Goal: Information Seeking & Learning: Learn about a topic

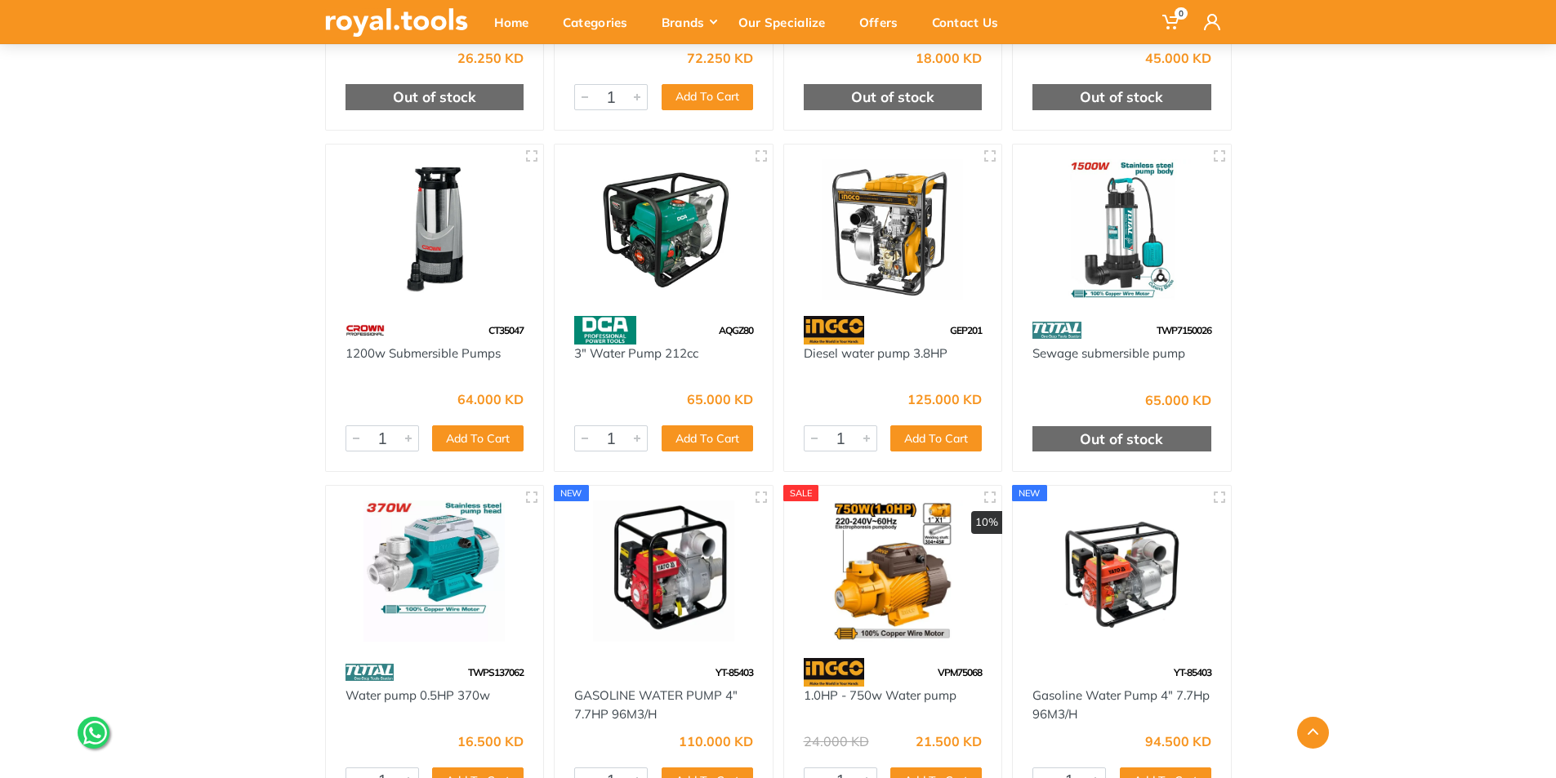
scroll to position [1135, 0]
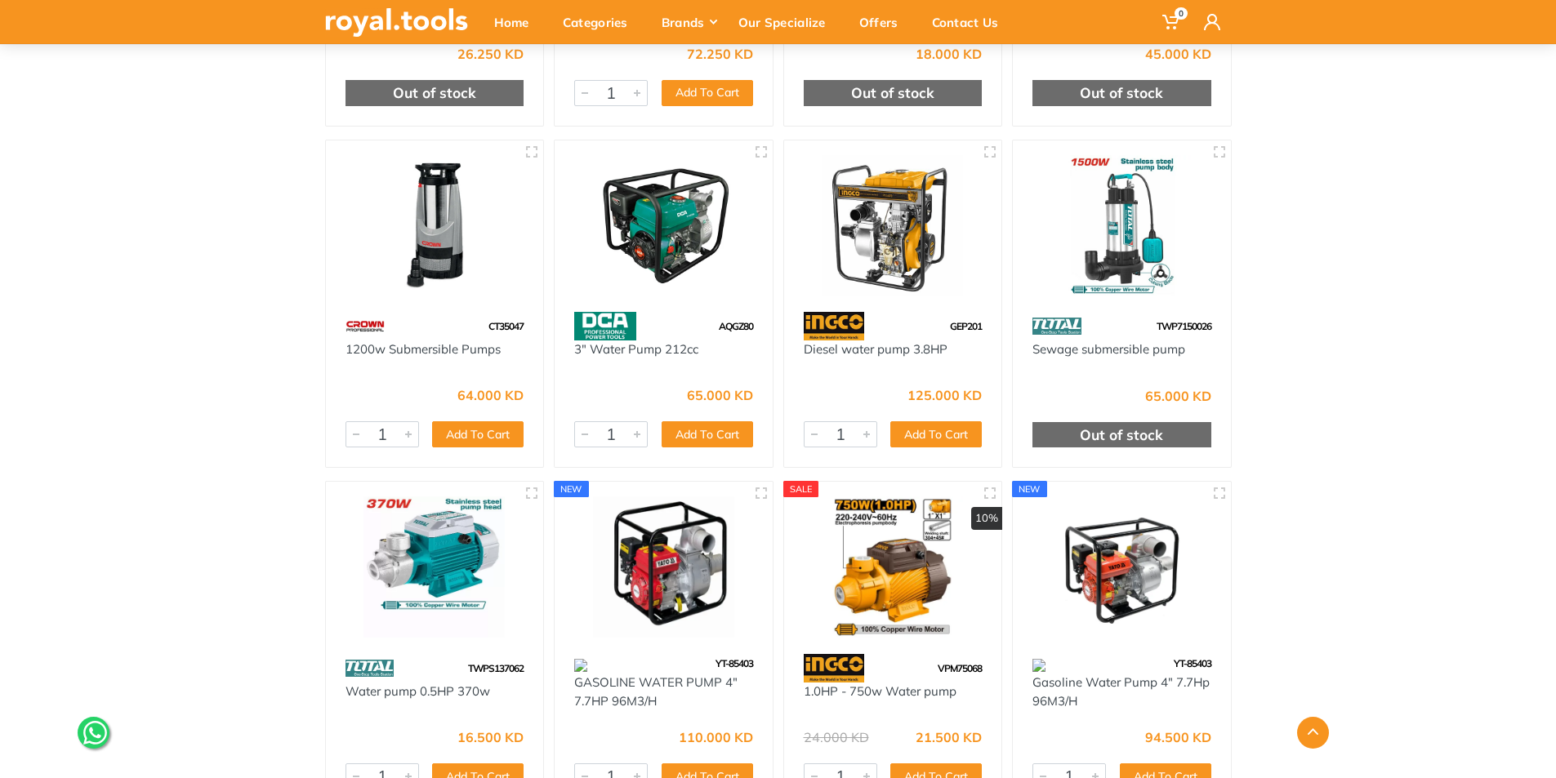
click at [413, 250] on img at bounding box center [435, 225] width 189 height 141
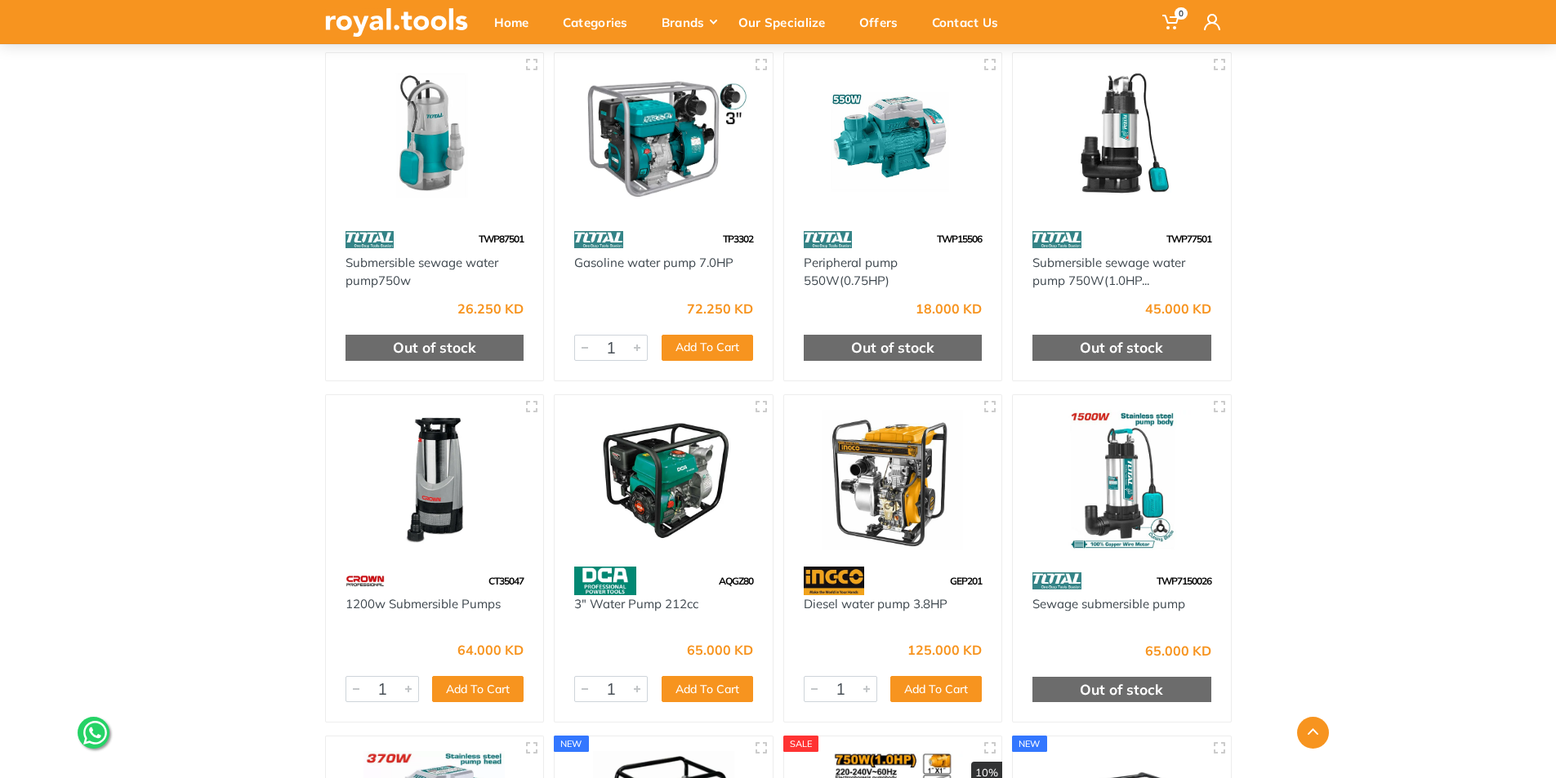
scroll to position [890, 0]
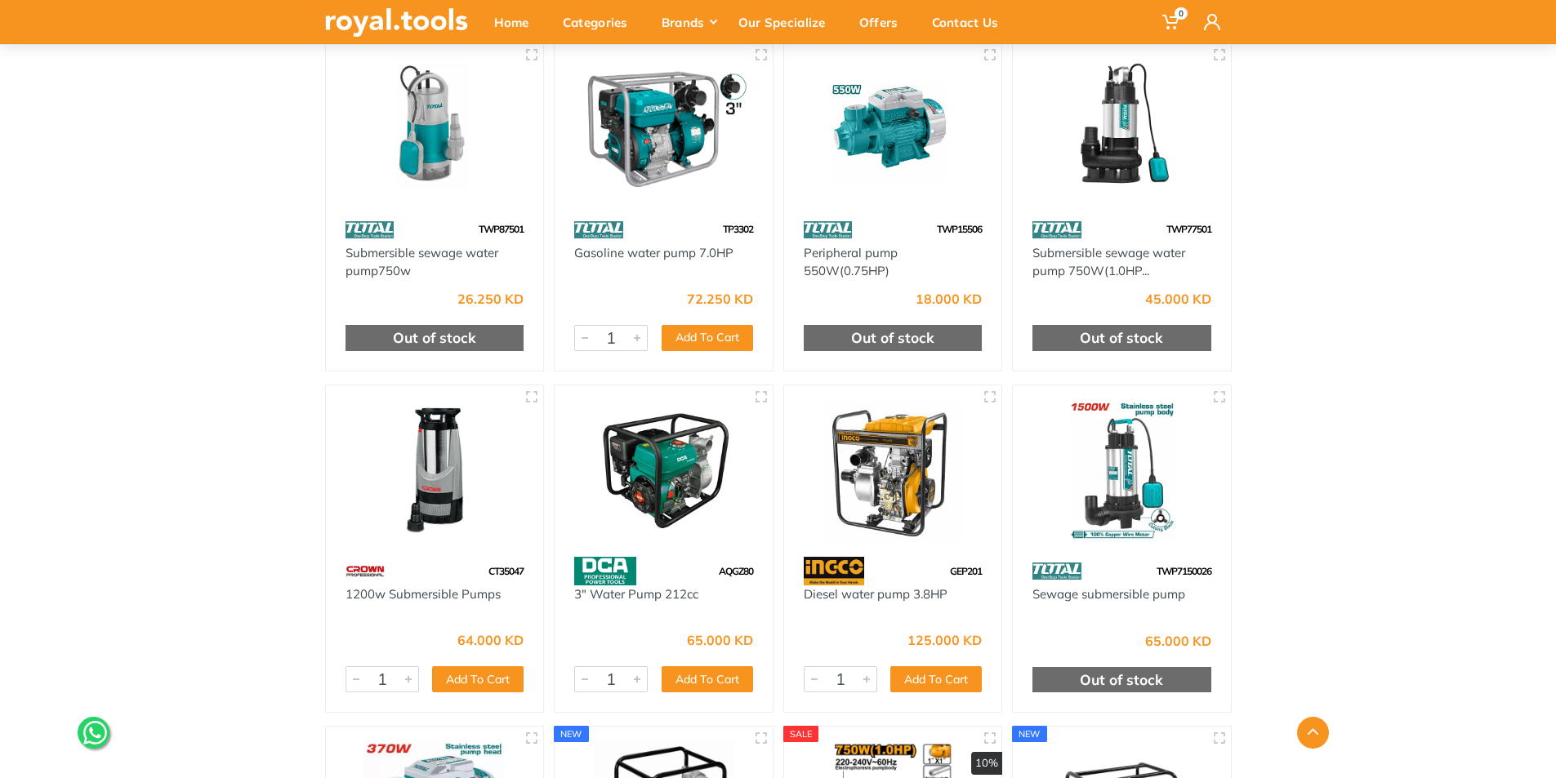
click at [1127, 554] on div at bounding box center [1122, 471] width 218 height 172
click at [1112, 479] on img at bounding box center [1121, 470] width 189 height 141
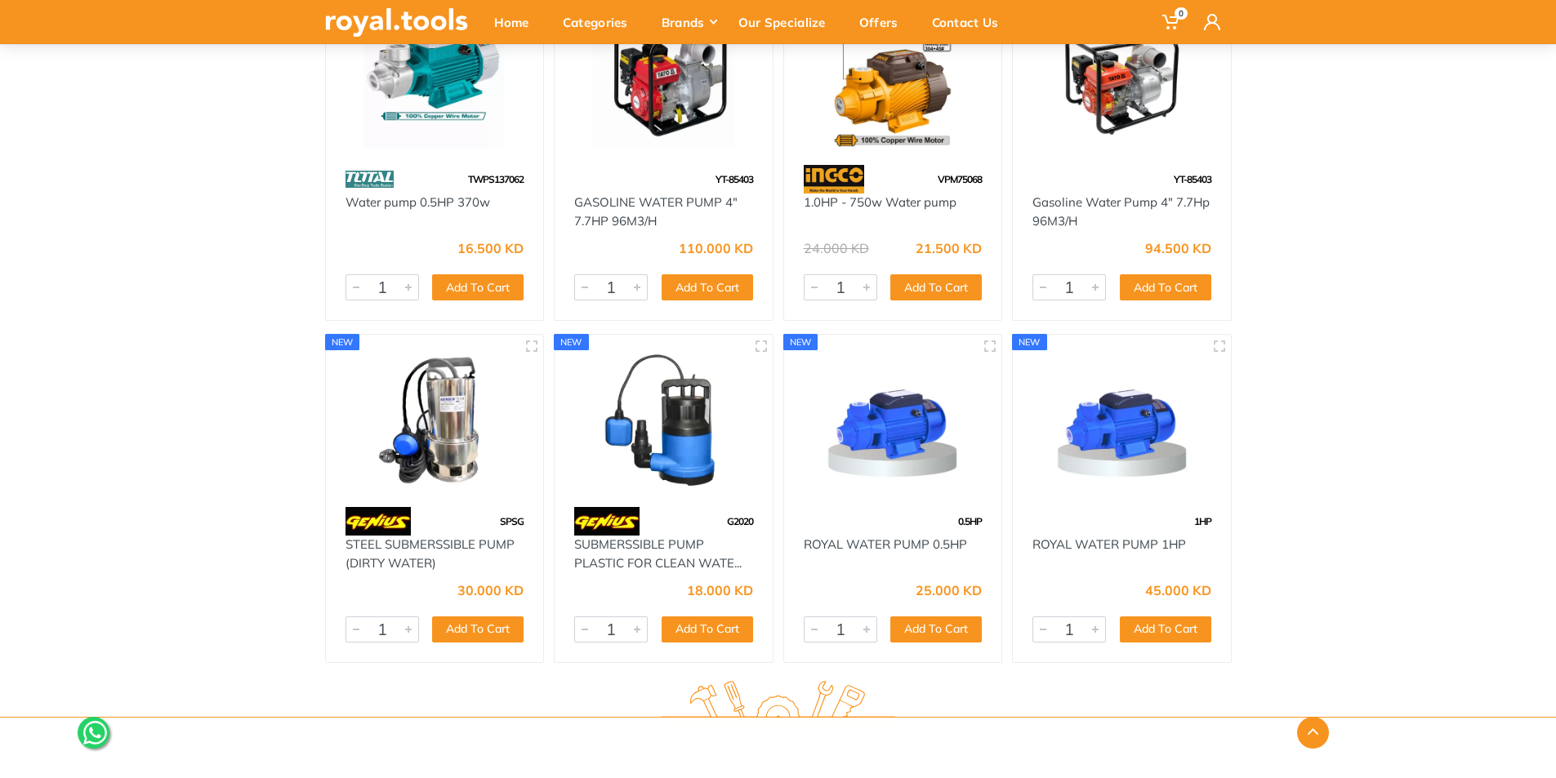
scroll to position [1625, 0]
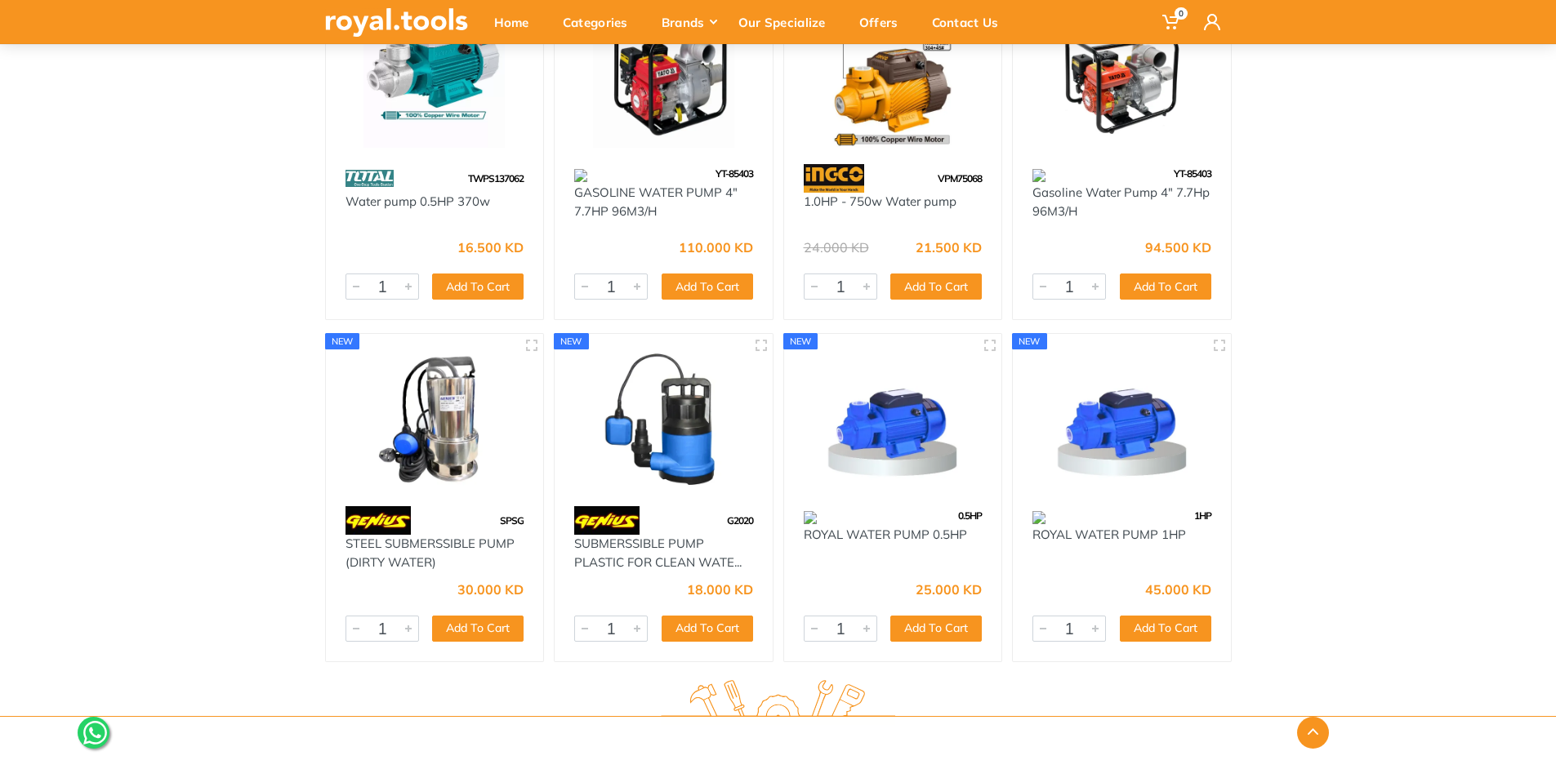
click at [702, 473] on img at bounding box center [663, 419] width 189 height 141
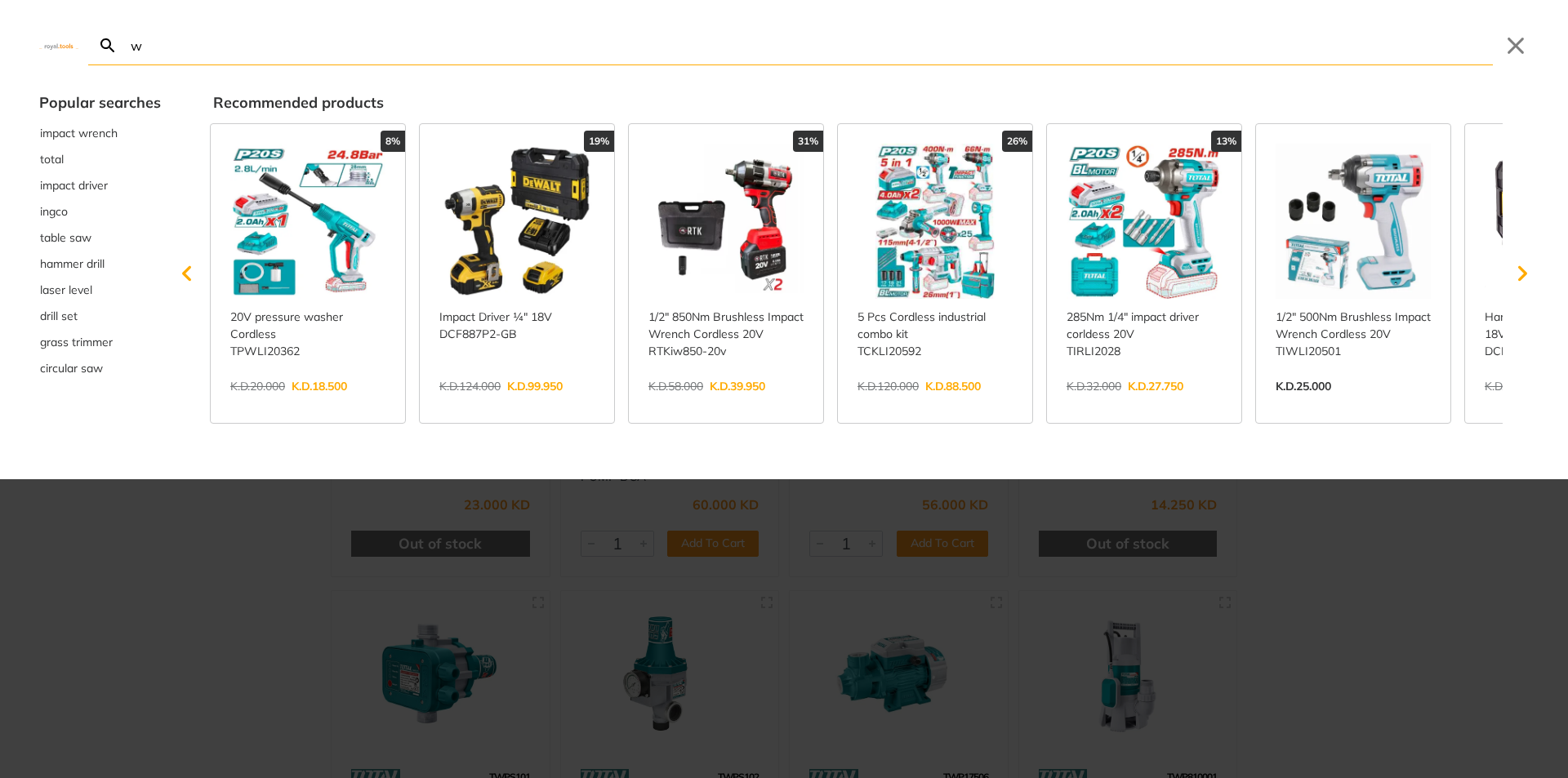
type input "wa"
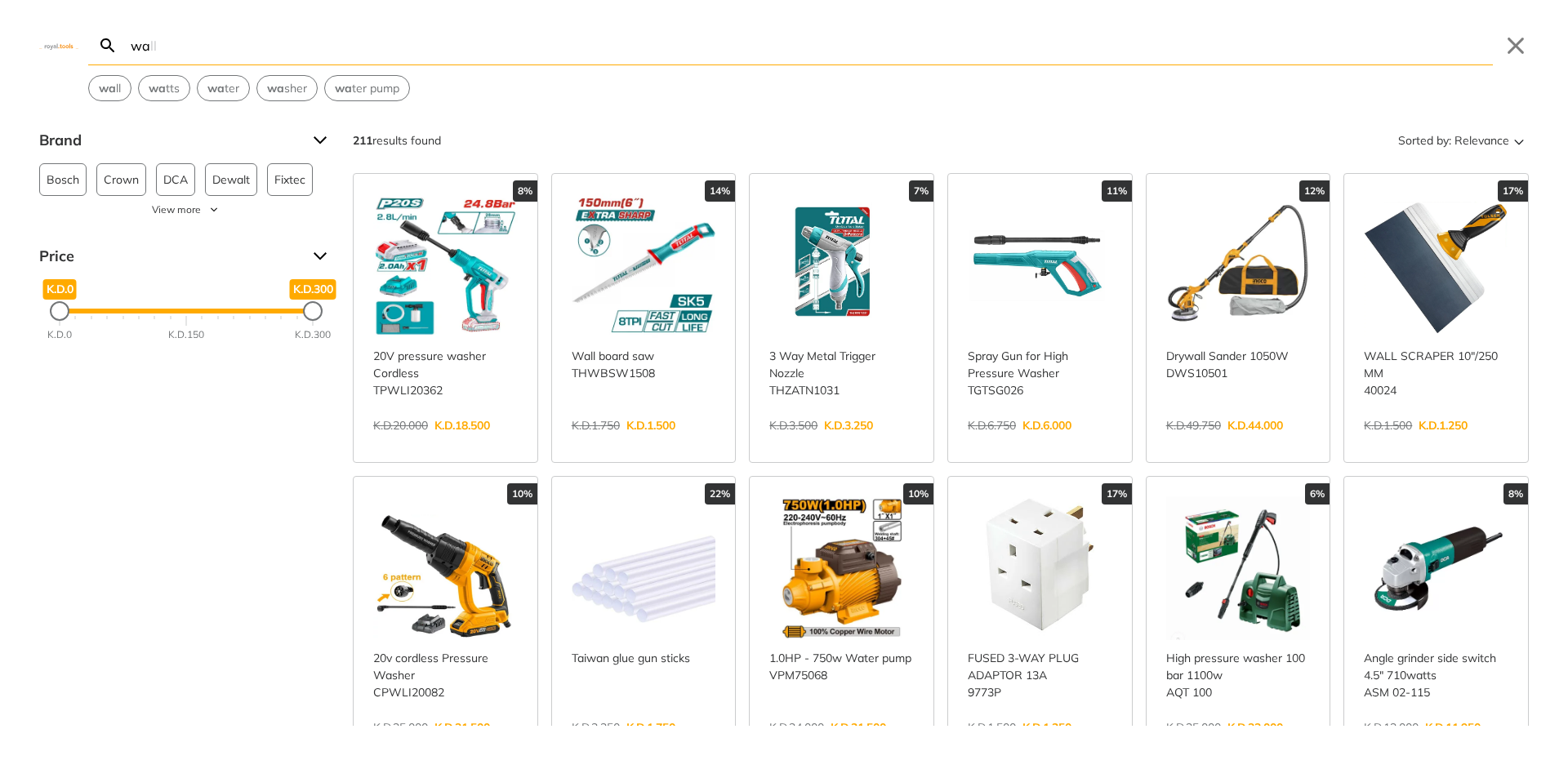
type input "w"
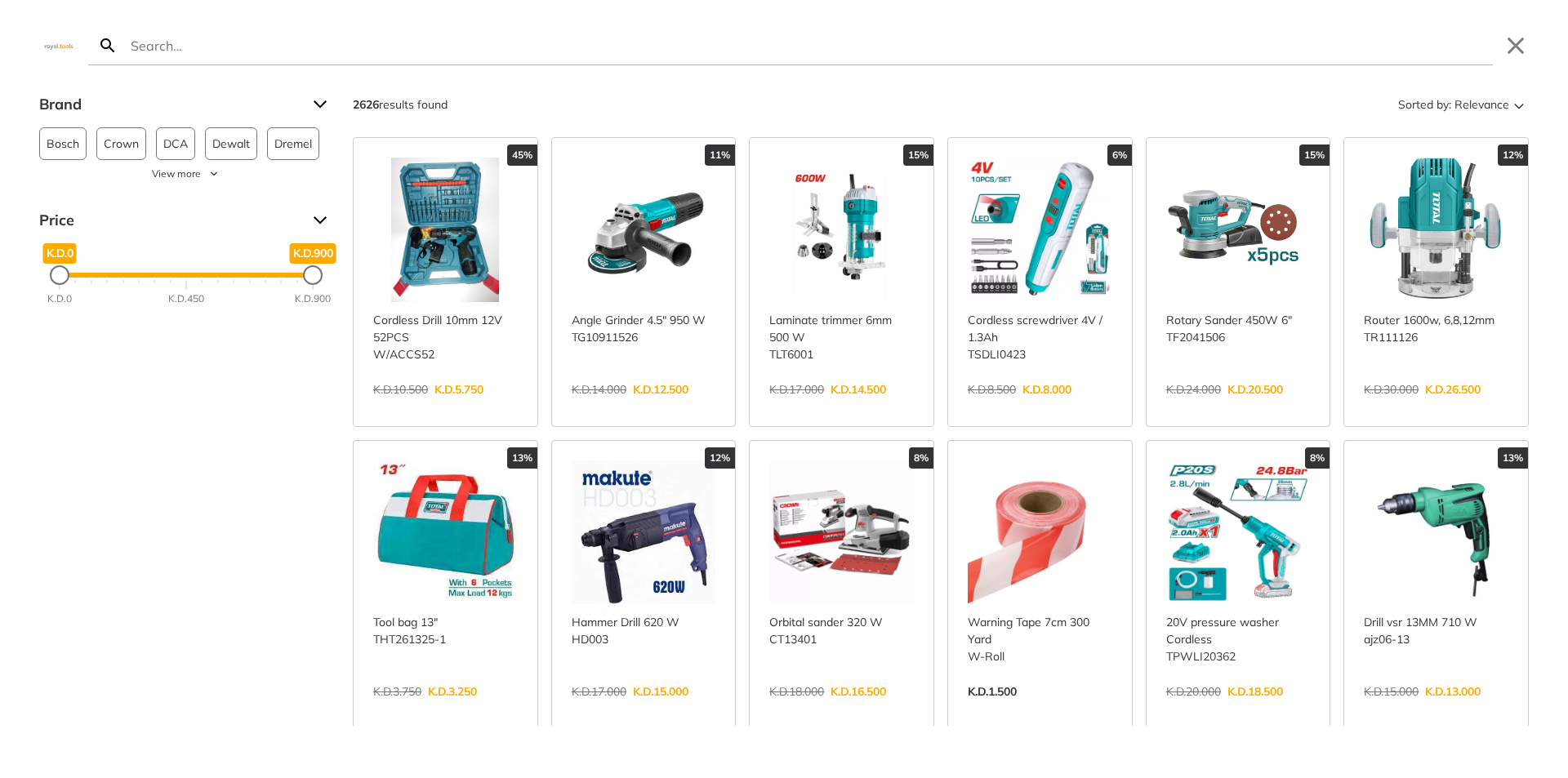
click at [10, 82] on div "Search Submit Close Brand Bosch 129 Crown 57 DCA 225 Dewalt 94 Dremel 28 Edon 3…" at bounding box center [784, 389] width 1568 height 778
click at [137, 411] on div "Brand Bosch 129 Crown 57 DCA 225 Dewalt 94 Dremel 28 Edon 37 Fixtec 99 Harden 1…" at bounding box center [784, 408] width 1568 height 635
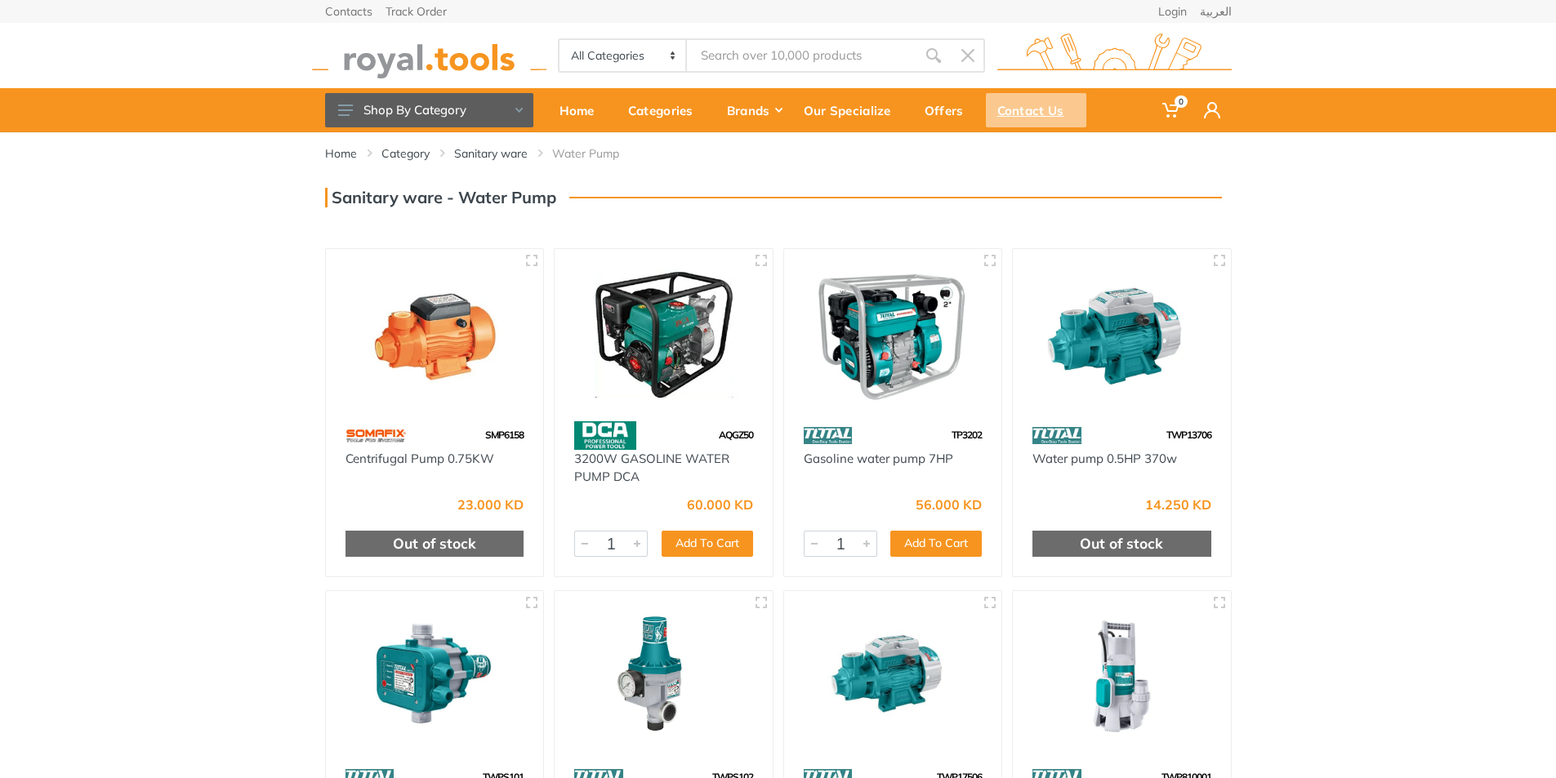
click at [1018, 100] on div "Contact Us" at bounding box center [1036, 110] width 100 height 34
click at [440, 387] on img at bounding box center [435, 334] width 189 height 141
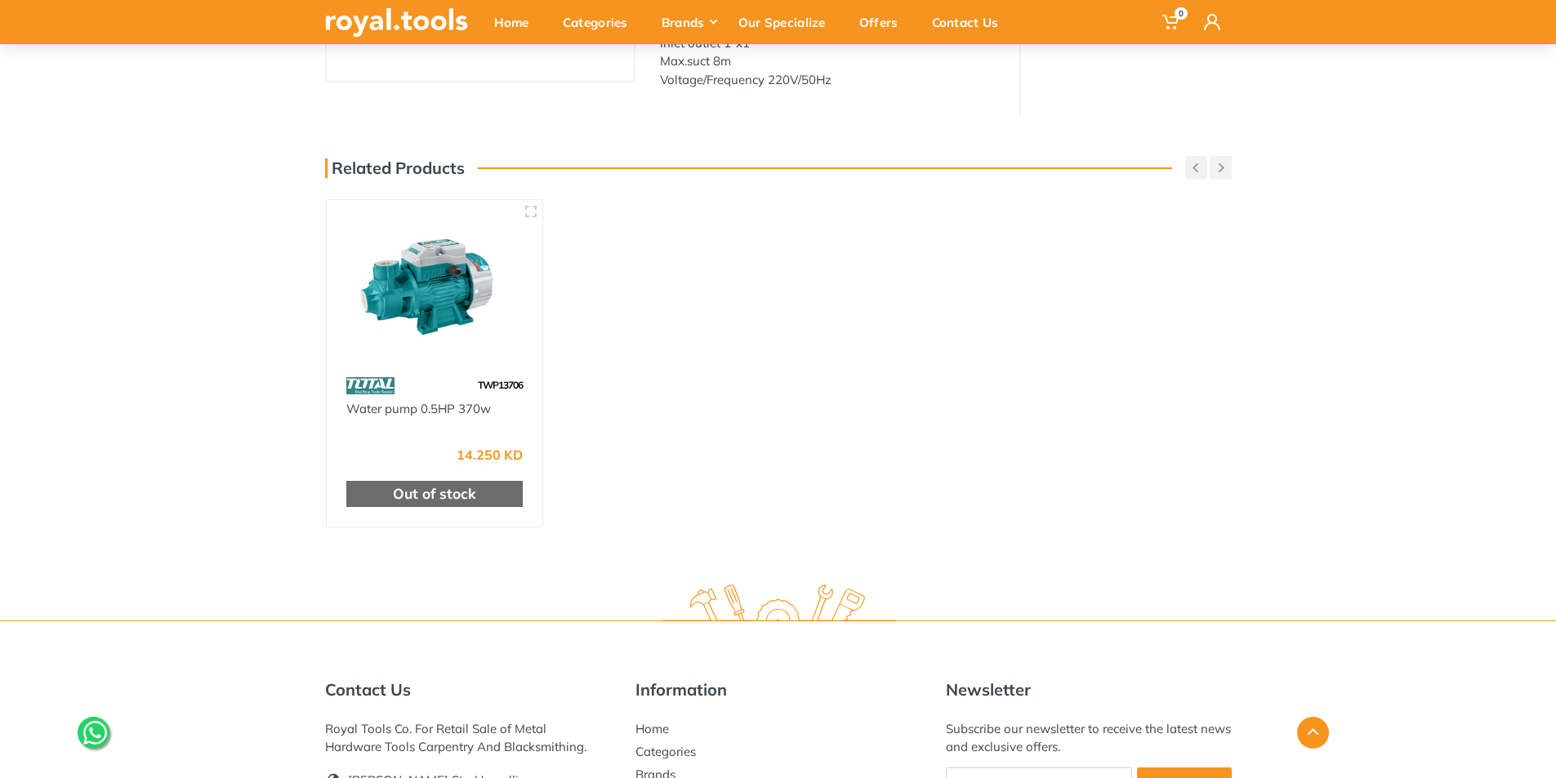
scroll to position [41, 0]
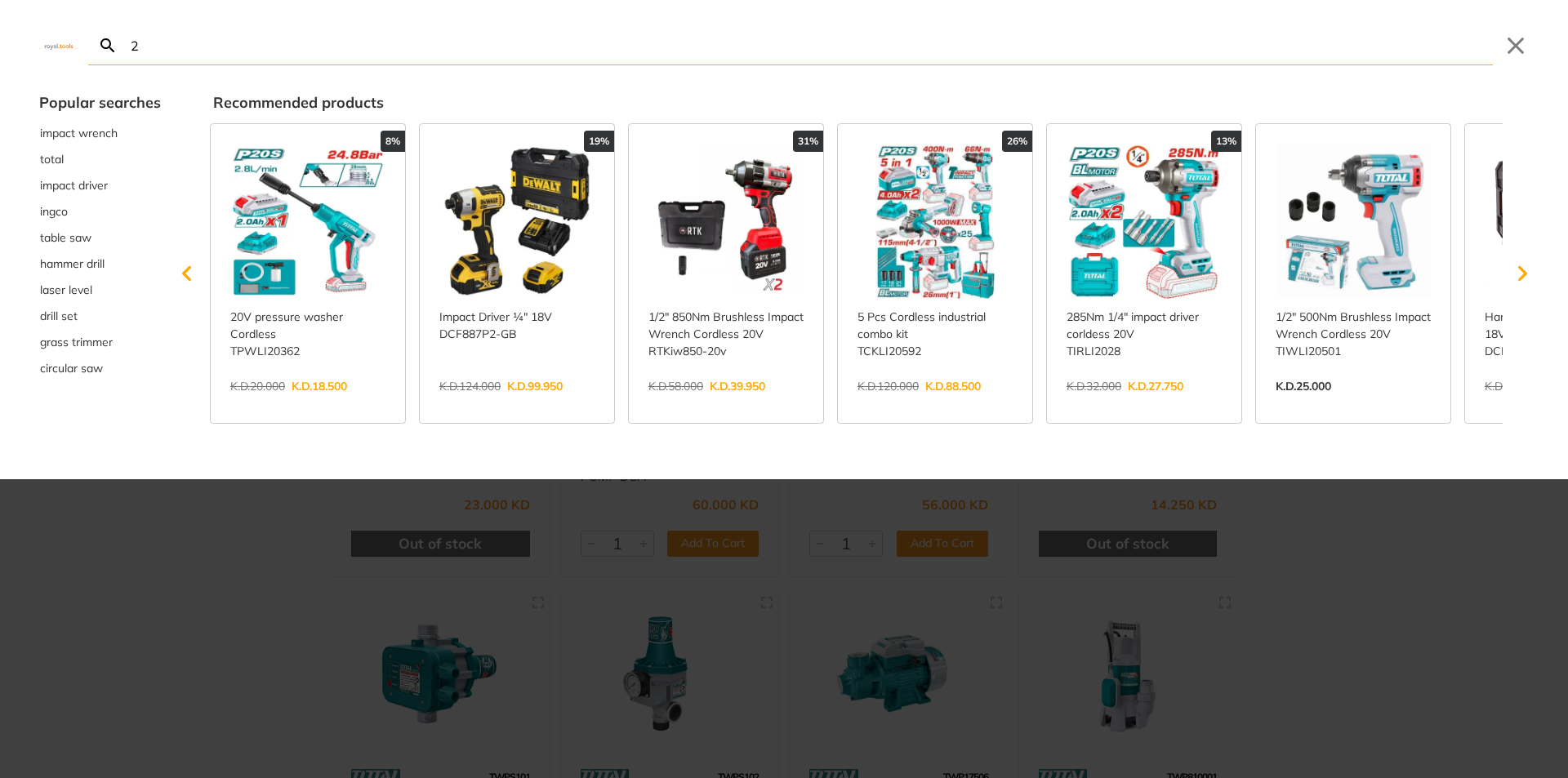
type input "2"
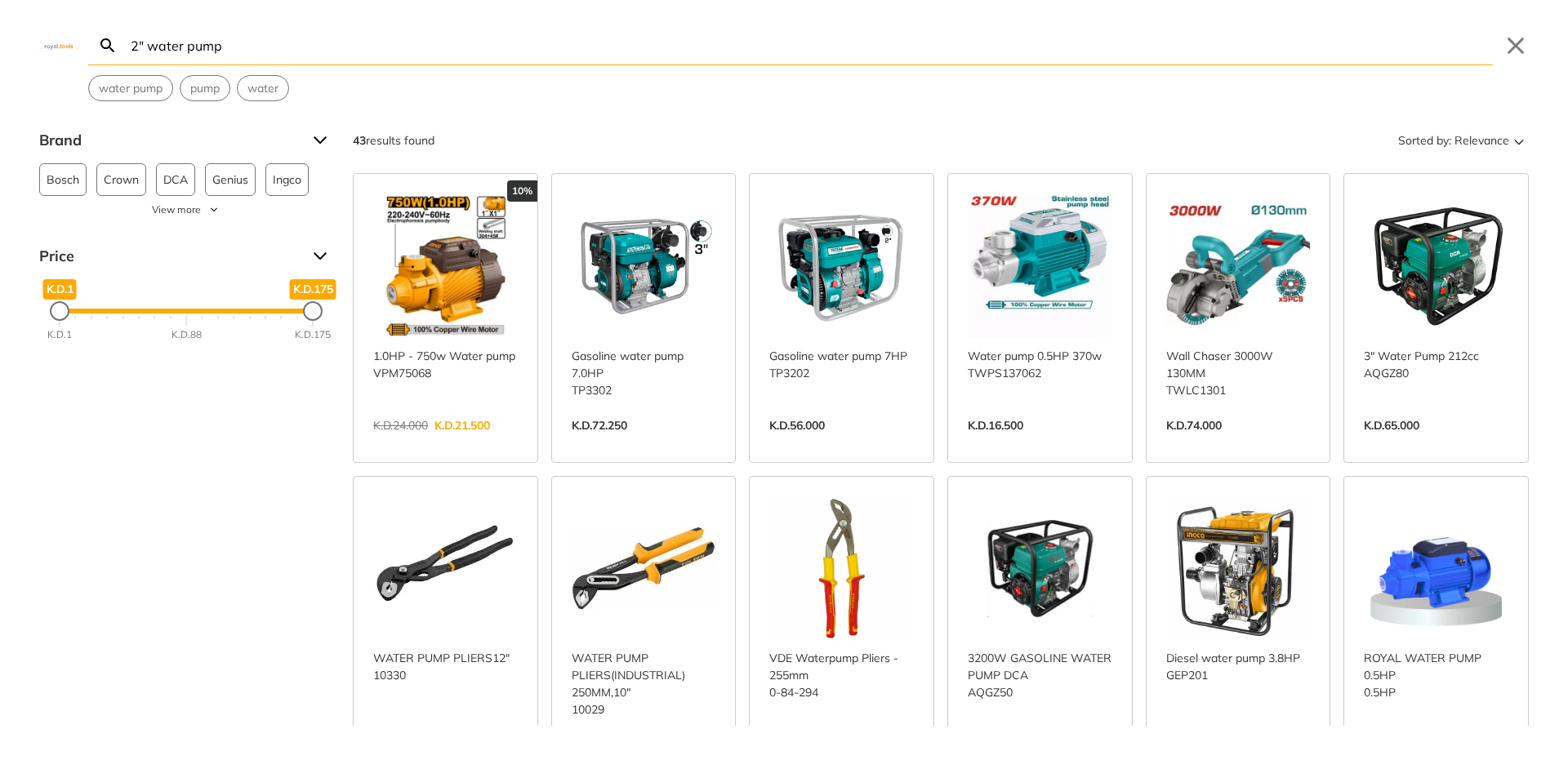
type input "2" water pump"
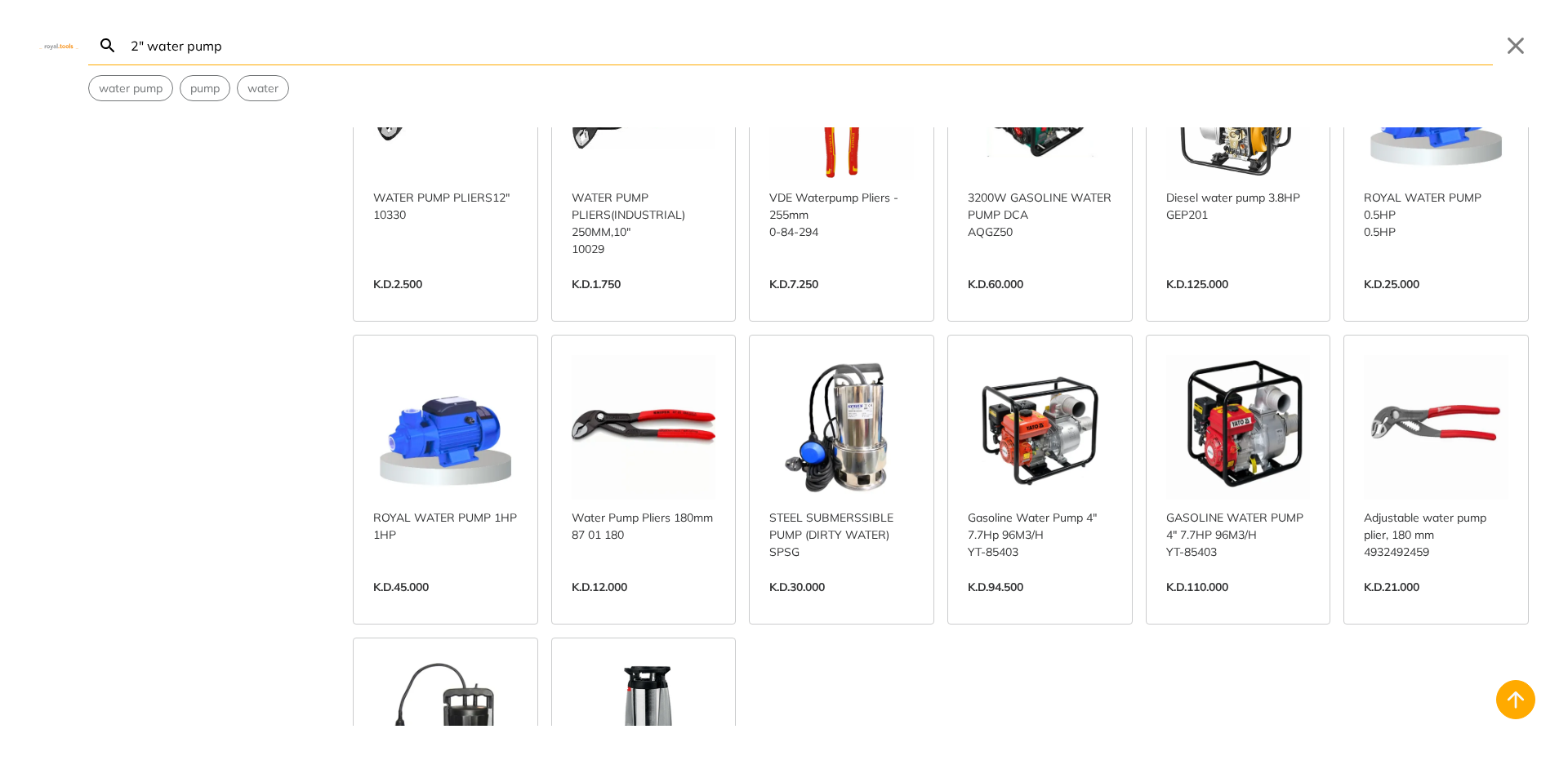
scroll to position [572, 0]
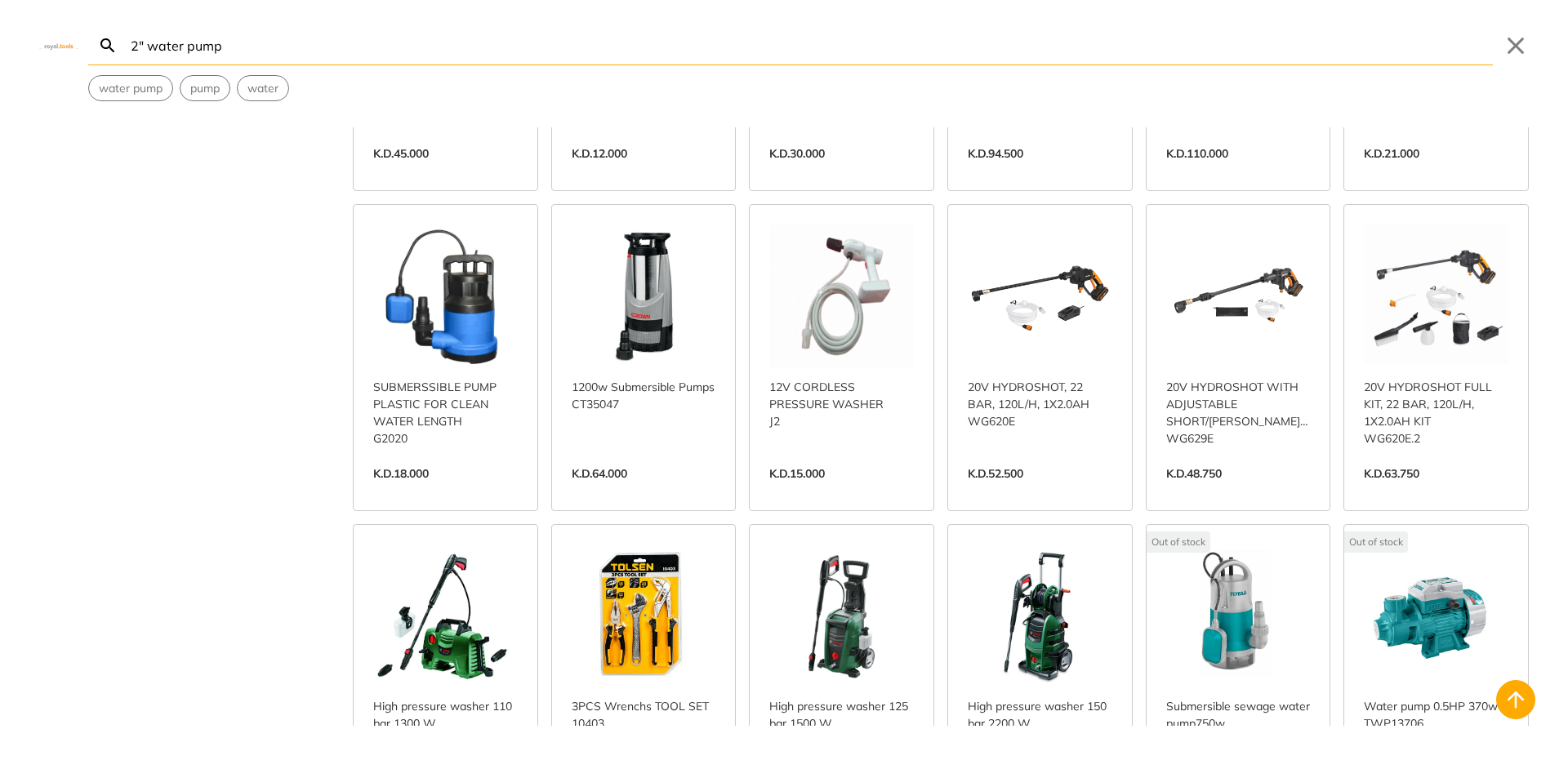
scroll to position [898, 0]
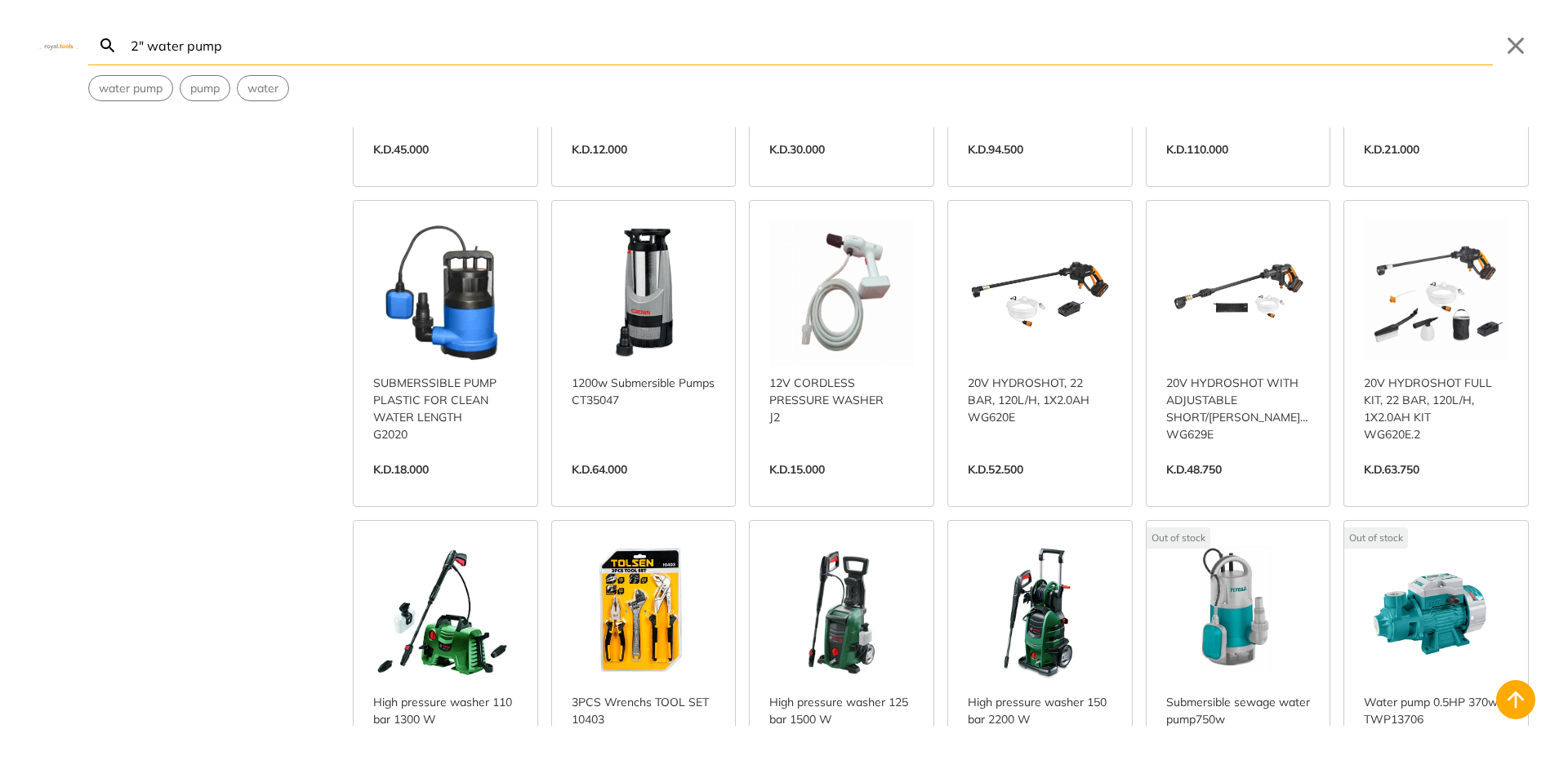
click at [639, 487] on link "View more →" at bounding box center [644, 487] width 145 height 0
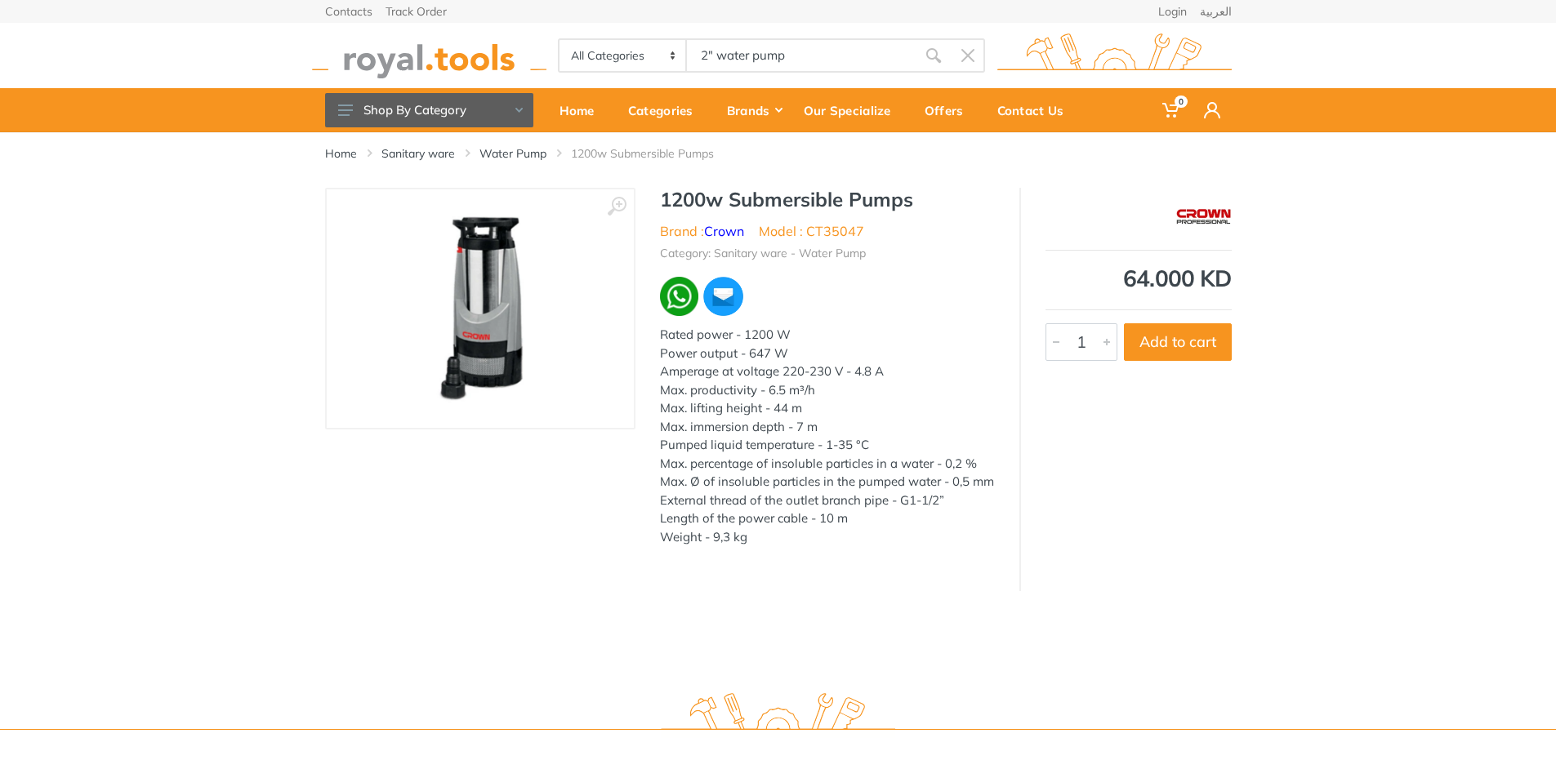
click at [492, 312] on img at bounding box center [480, 309] width 206 height 206
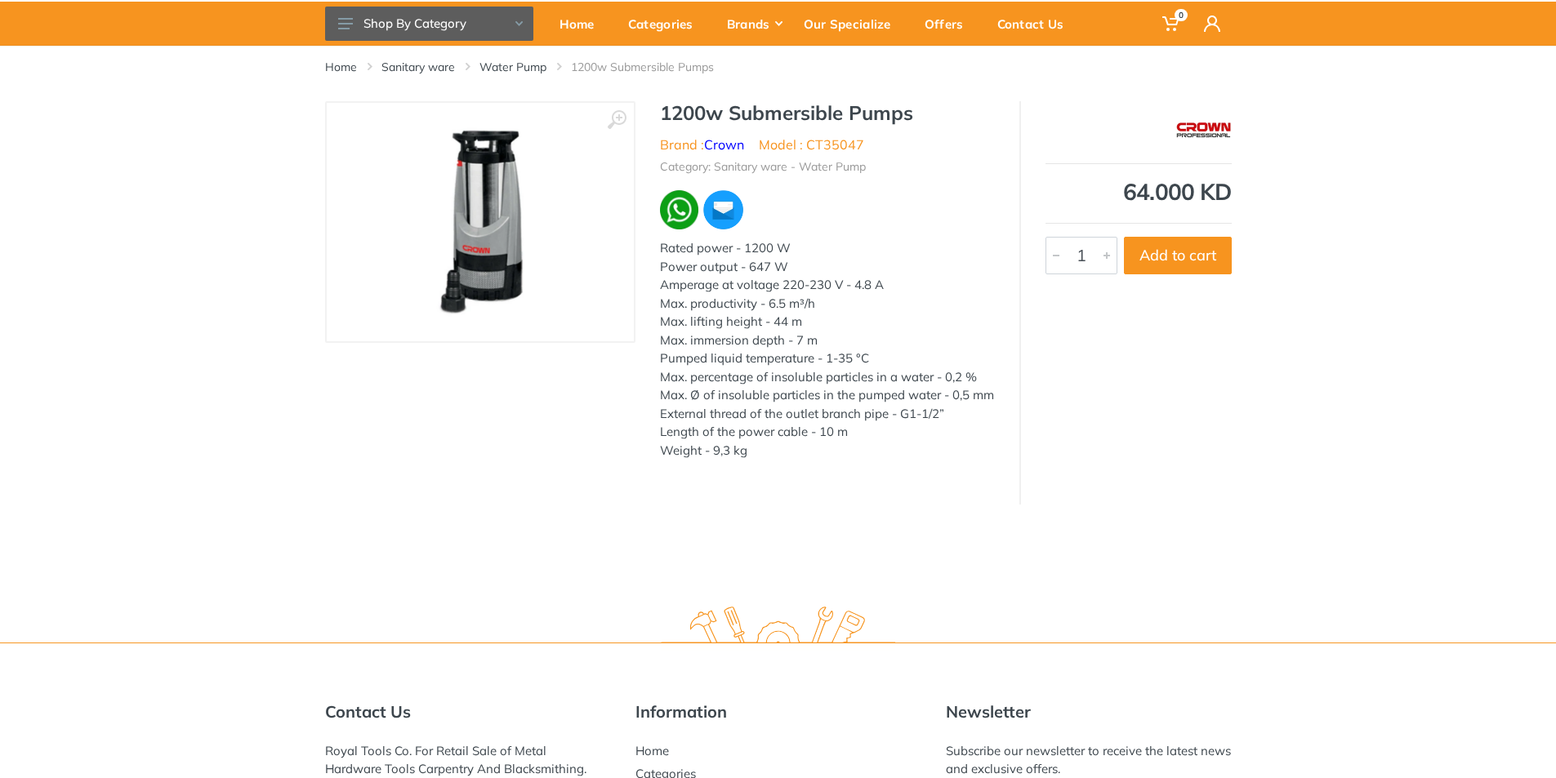
scroll to position [82, 0]
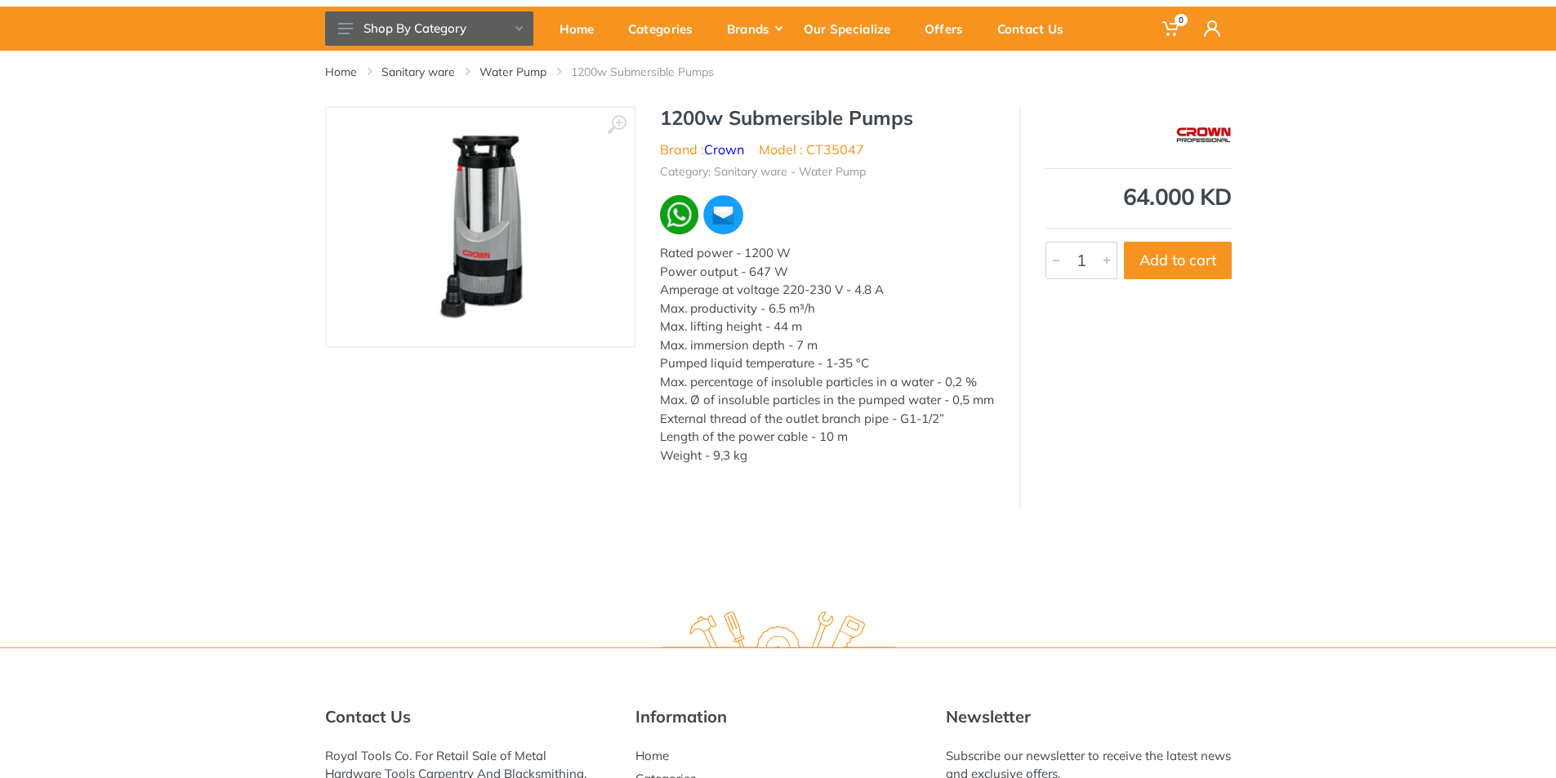
click at [454, 225] on img at bounding box center [480, 227] width 206 height 206
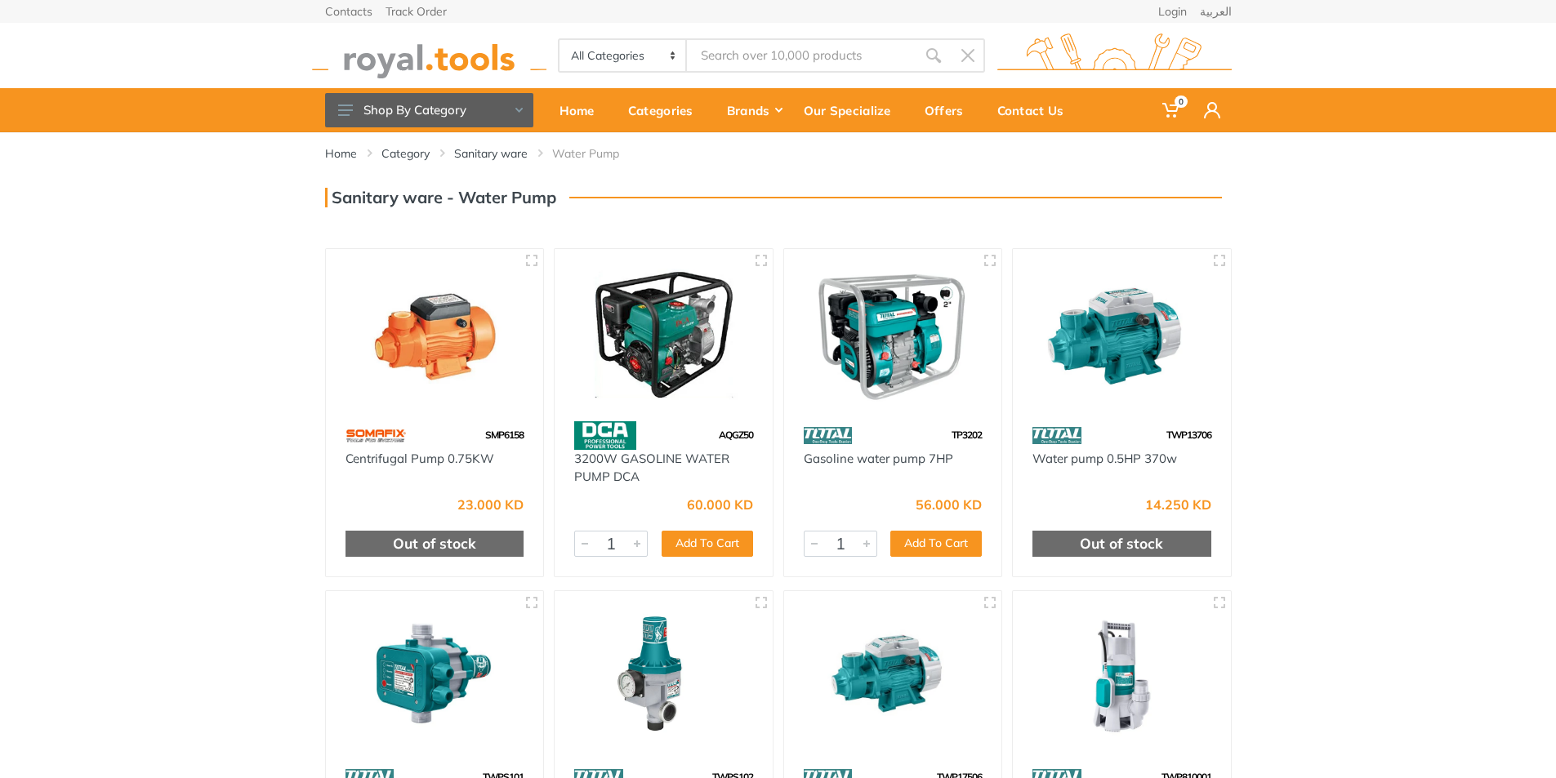
type input "2" water pump"
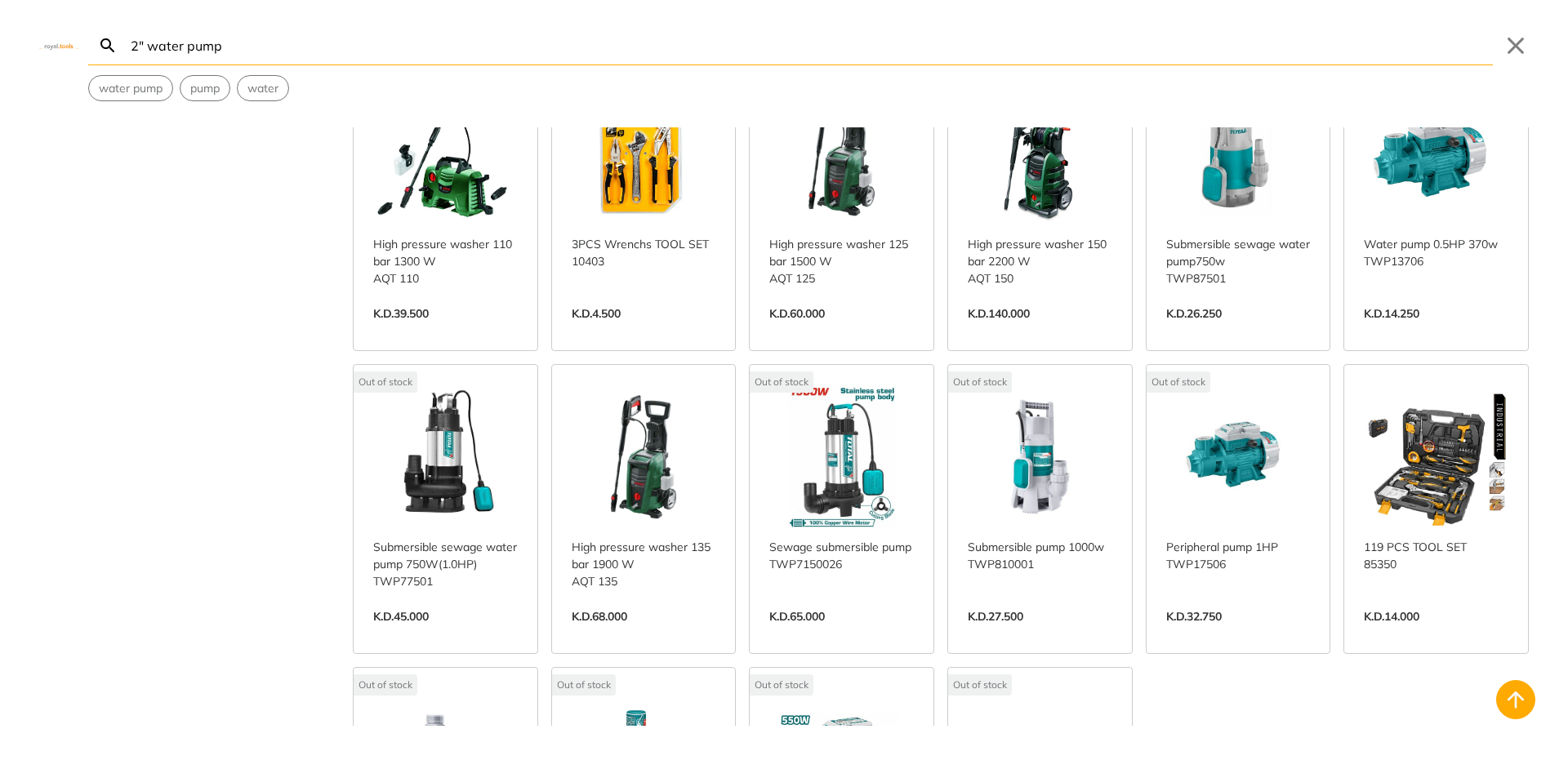
scroll to position [1430, 0]
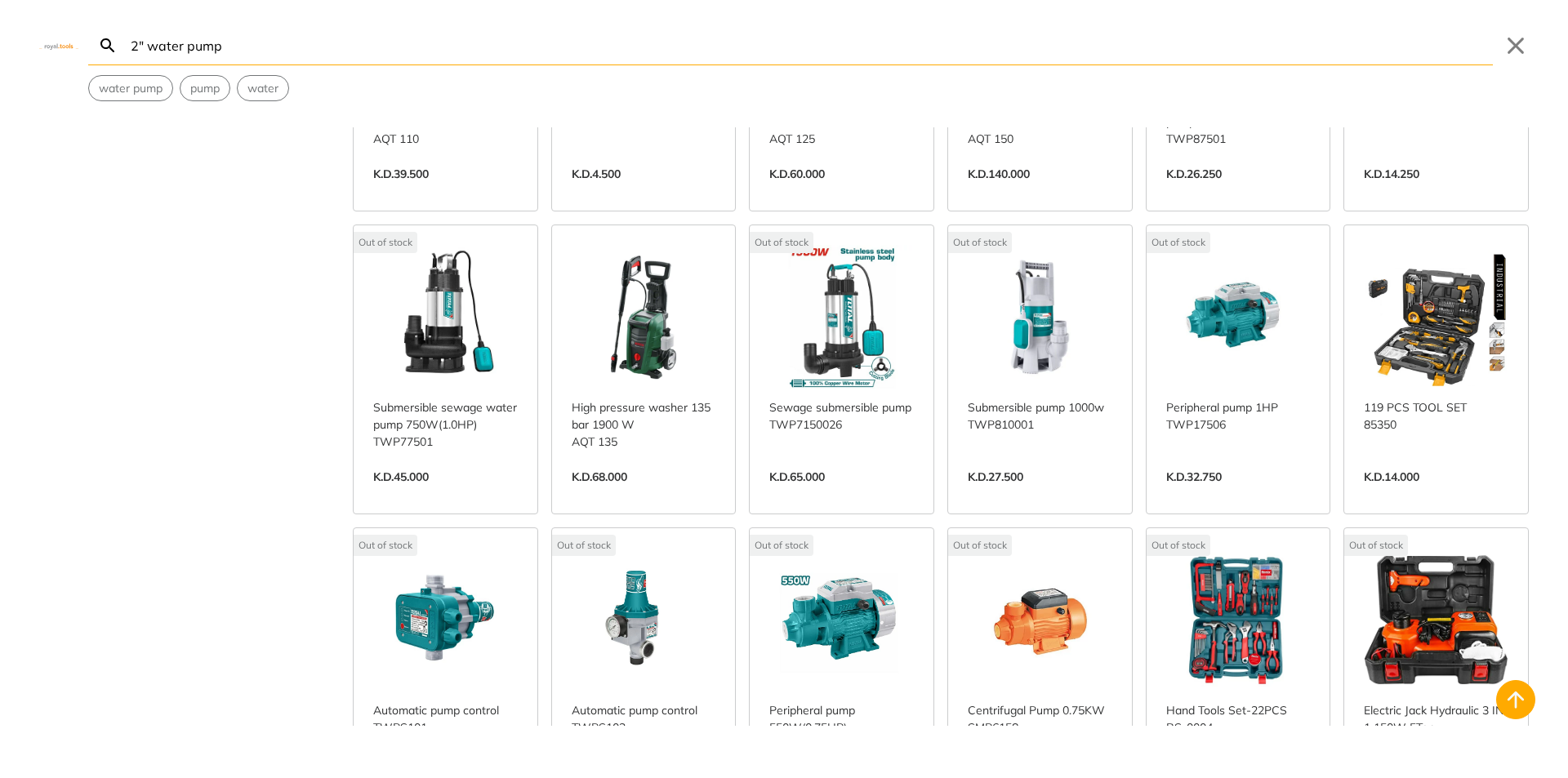
scroll to position [1268, 0]
